Goal: Communication & Community: Answer question/provide support

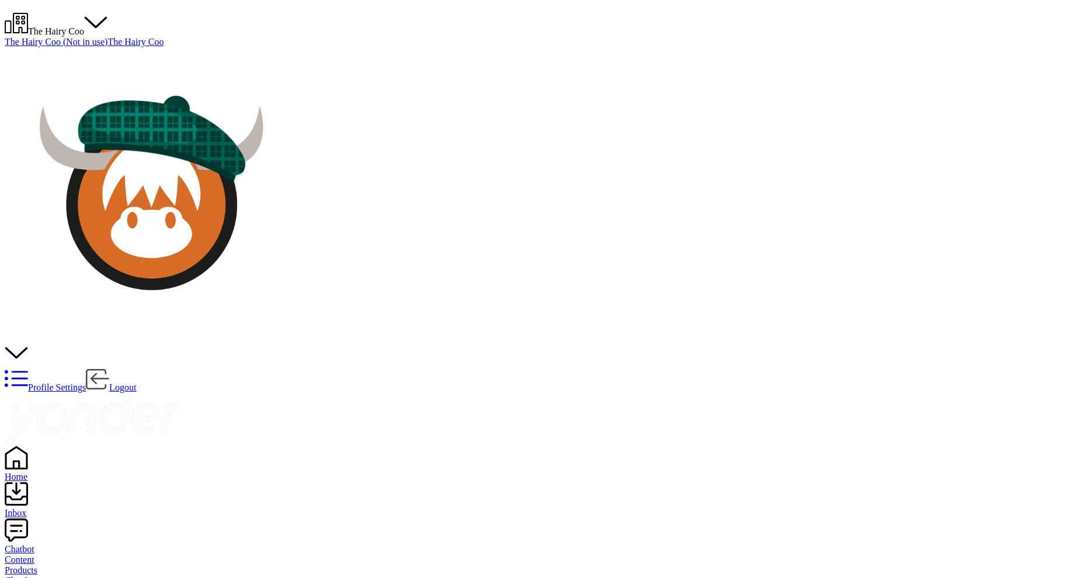
click at [42, 508] on div "Inbox" at bounding box center [546, 513] width 1082 height 11
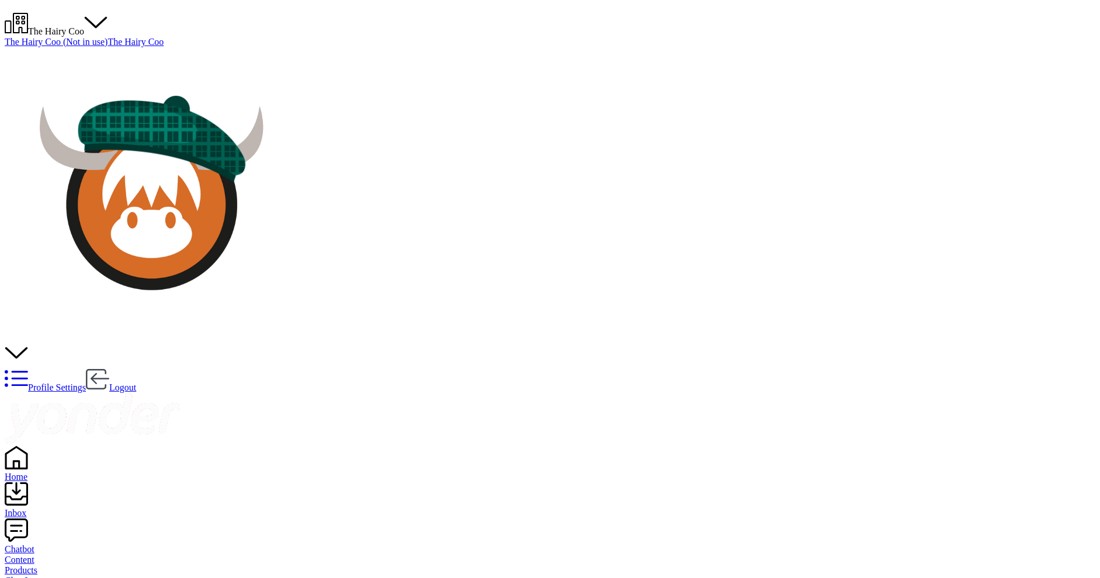
drag, startPoint x: 692, startPoint y: 421, endPoint x: 747, endPoint y: 428, distance: 55.4
